Goal: Navigation & Orientation: Find specific page/section

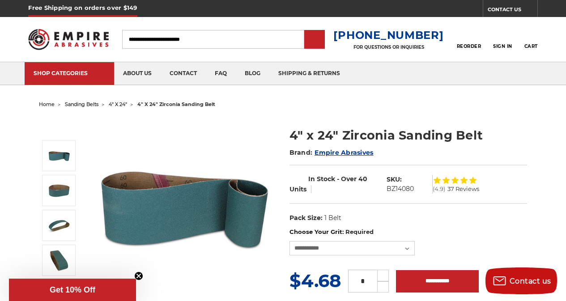
click at [0, 0] on div "Close dialog WANT 10% OFF YOUR NEXT PURCHASE? Sign up for our newsletter to rec…" at bounding box center [0, 0] width 0 height 0
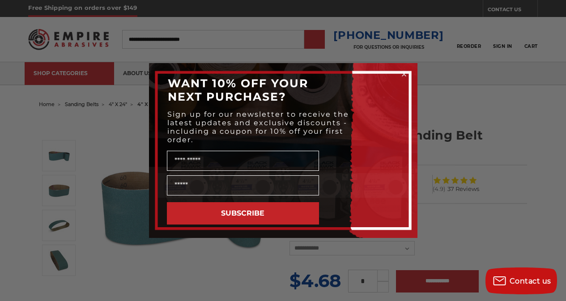
click input "******" at bounding box center [0, 0] width 0 height 0
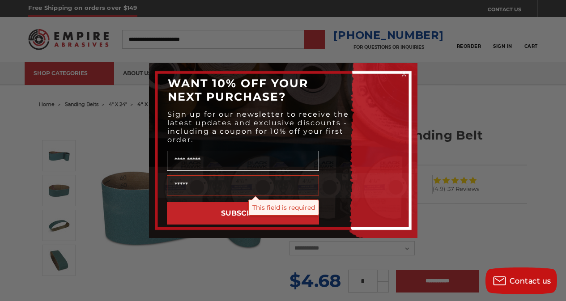
click at [330, 35] on div "Close dialog WANT 10% OFF YOUR NEXT PURCHASE? Sign up for our newsletter to rec…" at bounding box center [283, 150] width 566 height 301
click at [402, 74] on circle "Close dialog" at bounding box center [404, 74] width 9 height 9
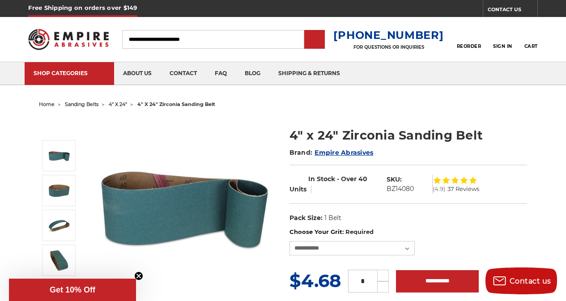
click at [348, 64] on ul "SHOP CATEGORIES sanding belts 3/8" x 13" 1/2" x 18" 1/2" x 24" faq" at bounding box center [283, 73] width 517 height 22
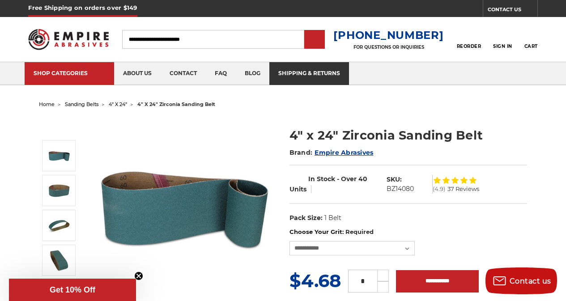
click at [281, 66] on link "shipping & returns" at bounding box center [309, 73] width 80 height 23
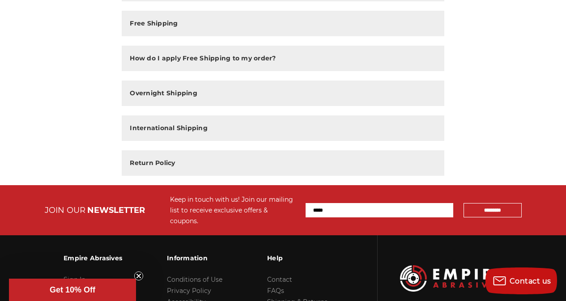
scroll to position [205, 0]
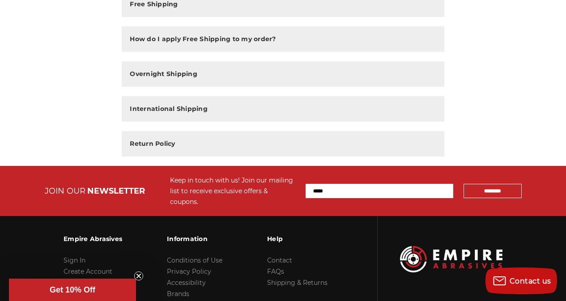
click at [422, 184] on input "Email Address" at bounding box center [380, 191] width 148 height 14
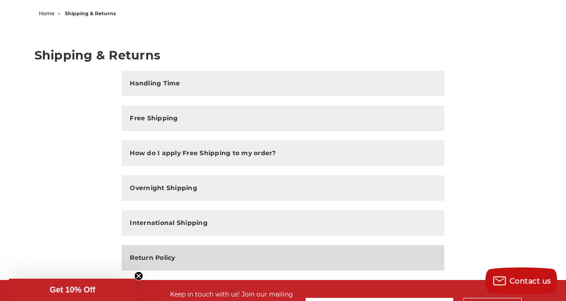
scroll to position [37, 0]
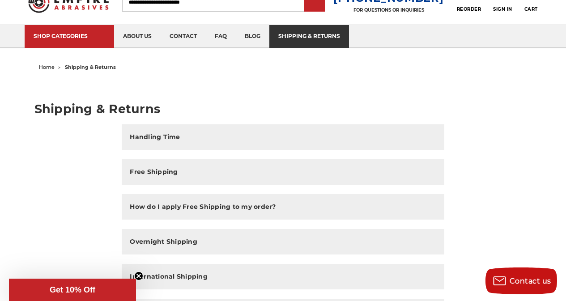
type input "**********"
click at [328, 39] on link "shipping & returns" at bounding box center [309, 36] width 80 height 23
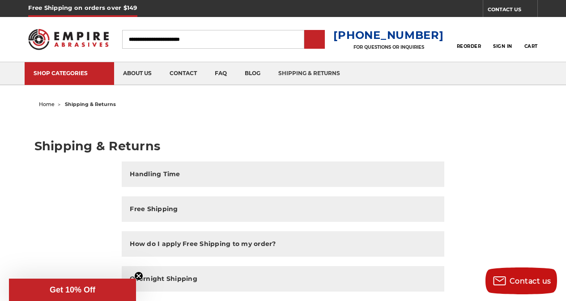
click at [44, 39] on div at bounding box center [68, 39] width 80 height 45
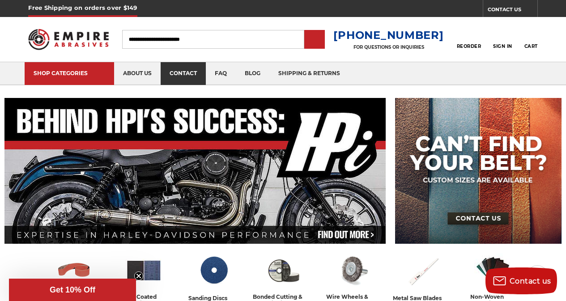
click at [164, 65] on link "contact" at bounding box center [183, 73] width 45 height 23
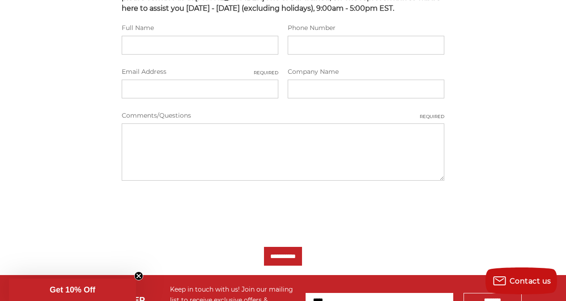
scroll to position [298, 0]
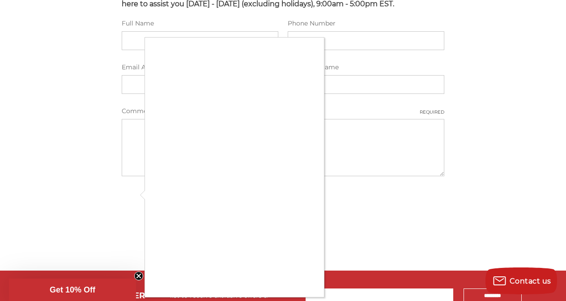
click at [346, 273] on div at bounding box center [283, 150] width 566 height 301
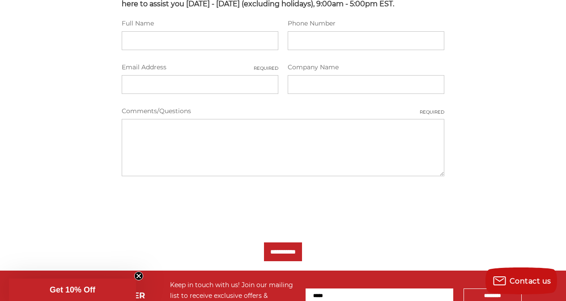
click at [346, 273] on body "Free Shipping on orders over $149 CONTACT US Monday - Friday (excluding holiday…" at bounding box center [283, 92] width 566 height 781
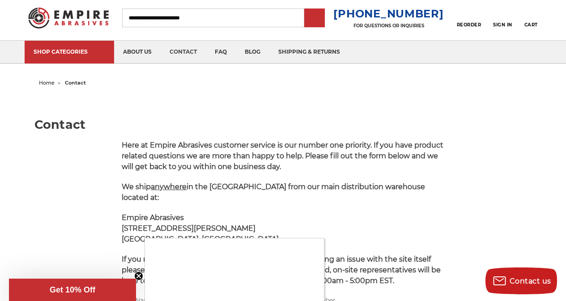
scroll to position [19, 0]
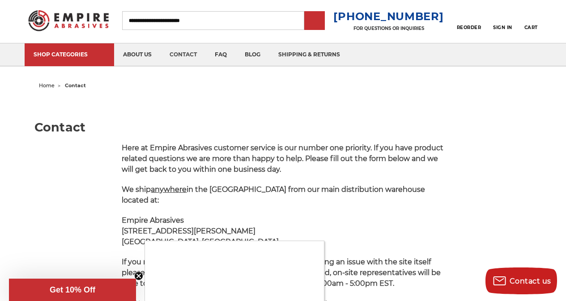
click at [330, 16] on div at bounding box center [283, 150] width 566 height 301
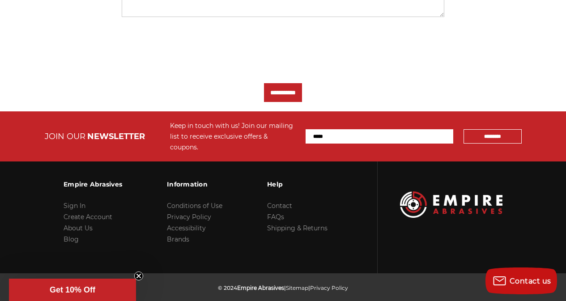
scroll to position [458, 0]
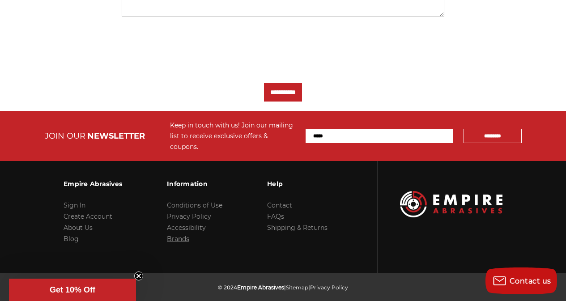
click at [175, 235] on link "Brands" at bounding box center [178, 239] width 22 height 8
